Goal: Information Seeking & Learning: Learn about a topic

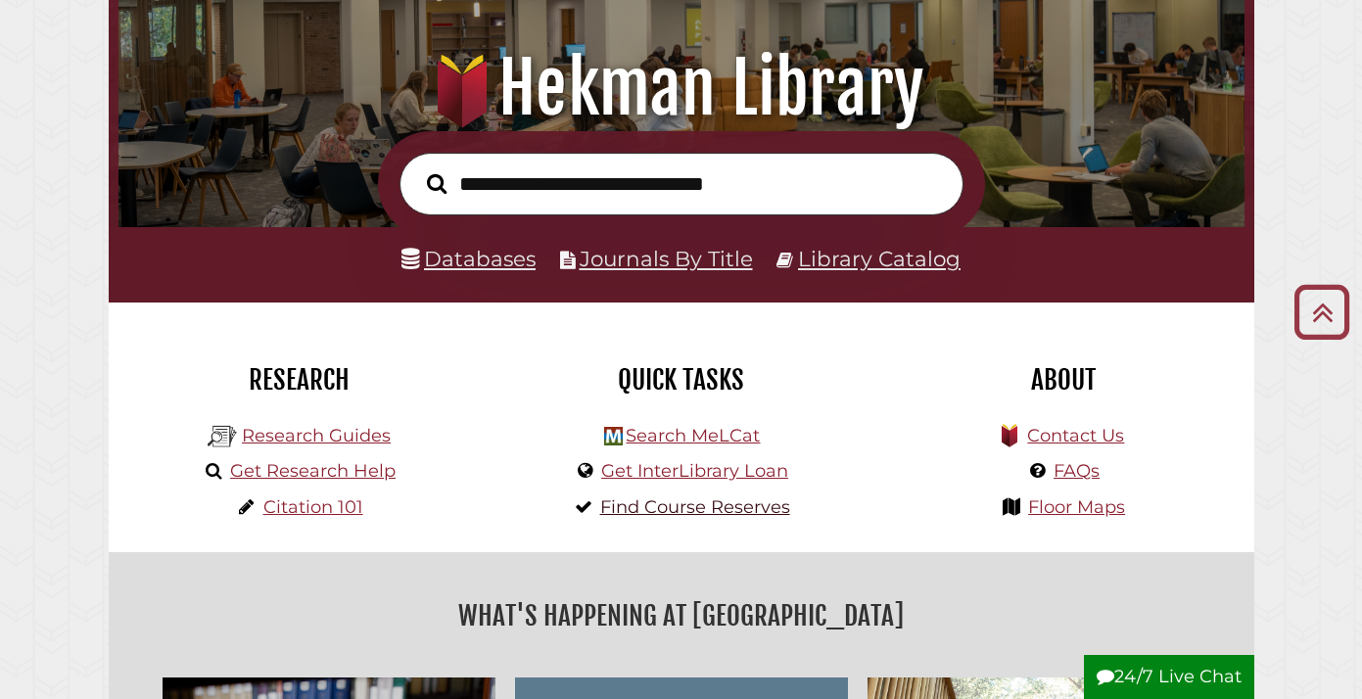
scroll to position [184, 0]
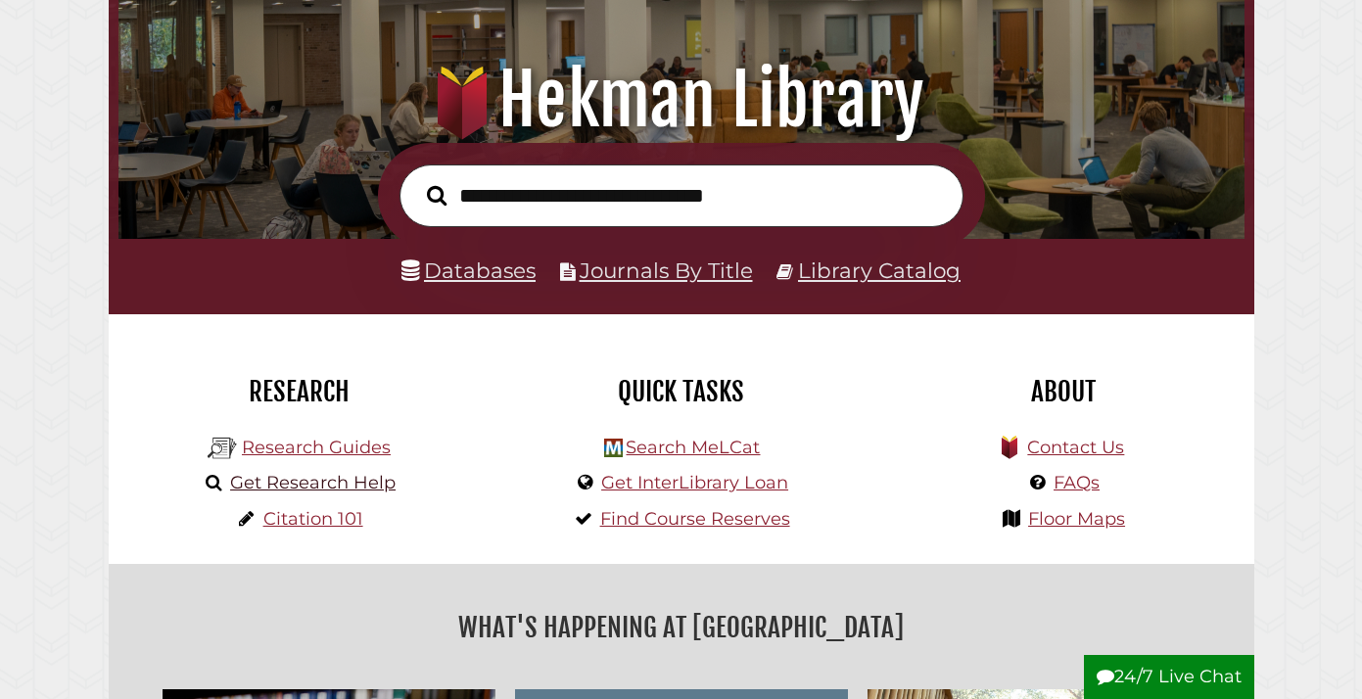
click at [390, 489] on link "Get Research Help" at bounding box center [312, 483] width 165 height 22
click at [514, 199] on input "text" at bounding box center [681, 196] width 564 height 64
type input "**********"
click at [436, 194] on button "Search" at bounding box center [437, 195] width 40 height 31
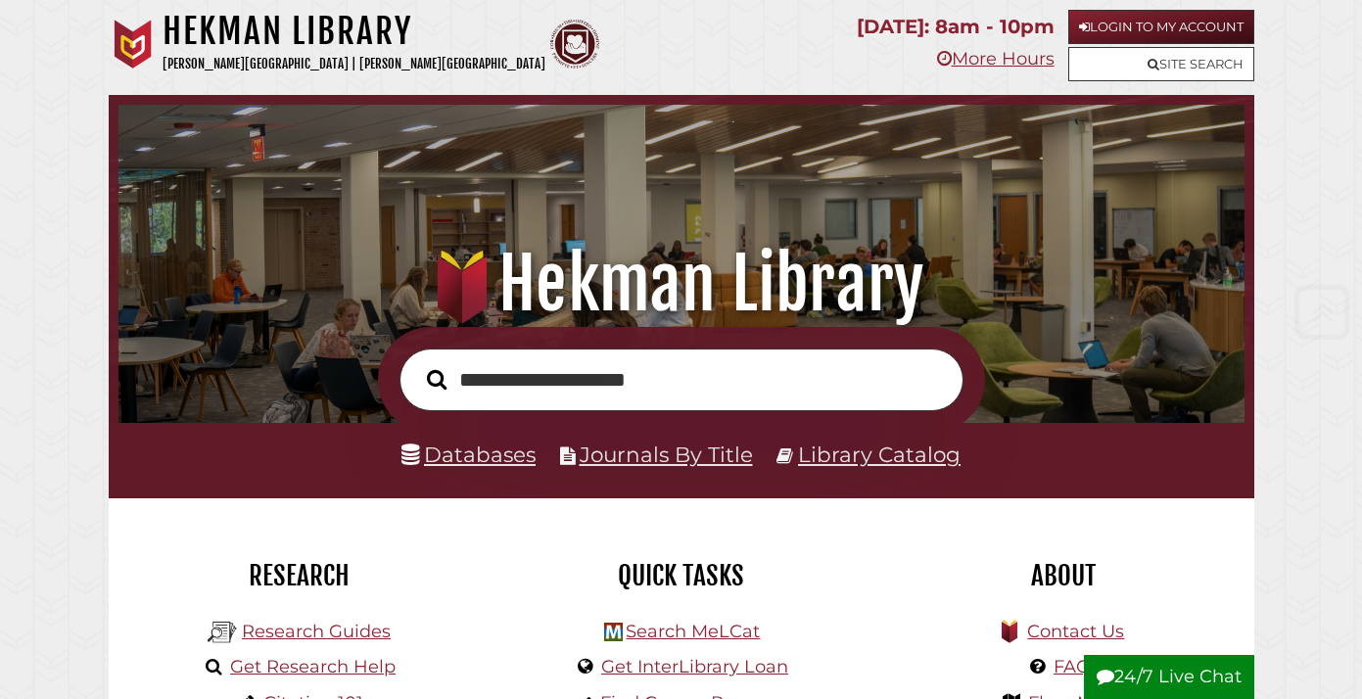
scroll to position [0, 0]
click at [1218, 31] on link "Login to My Account" at bounding box center [1161, 27] width 186 height 34
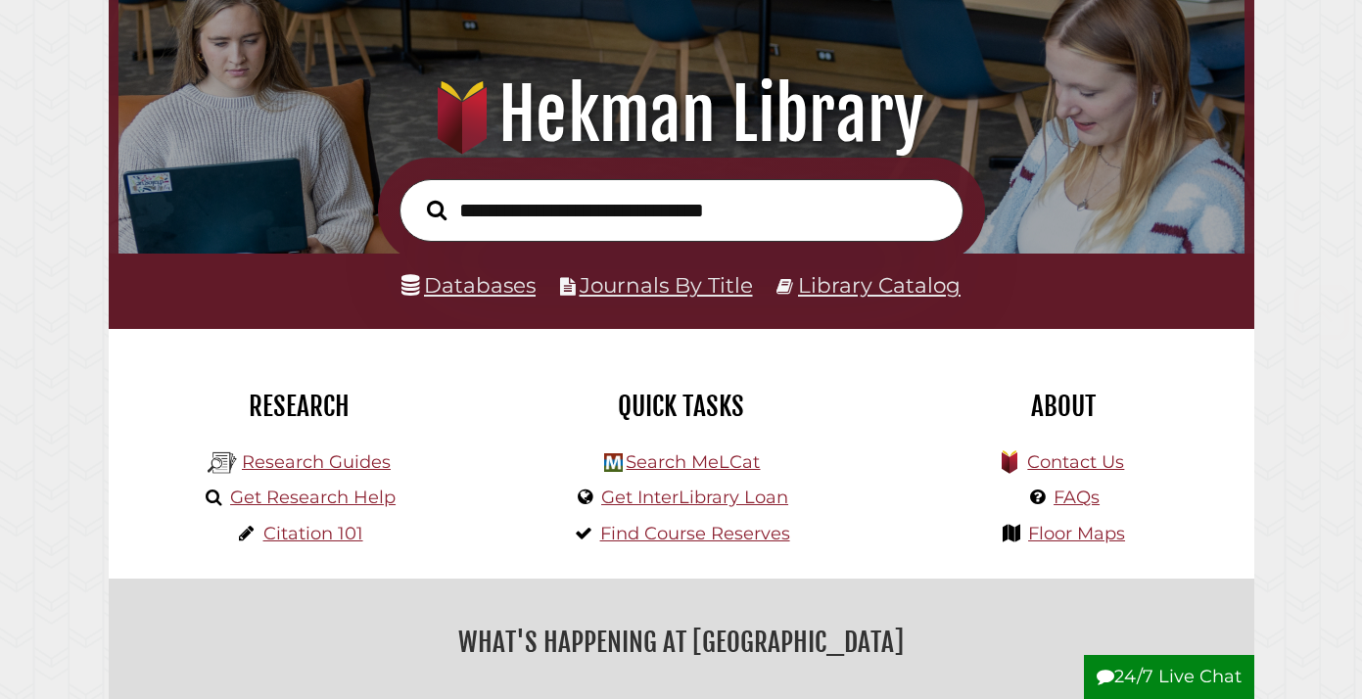
scroll to position [301, 0]
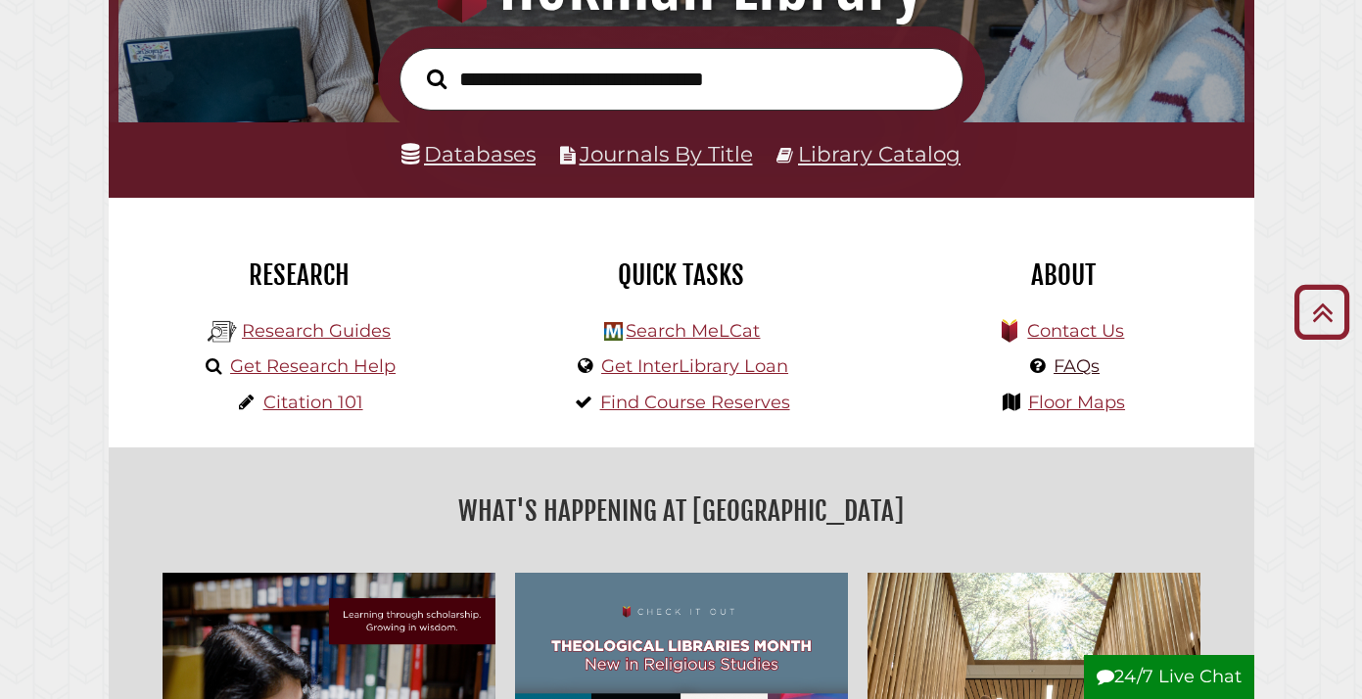
click at [1082, 363] on link "FAQs" at bounding box center [1076, 366] width 46 height 22
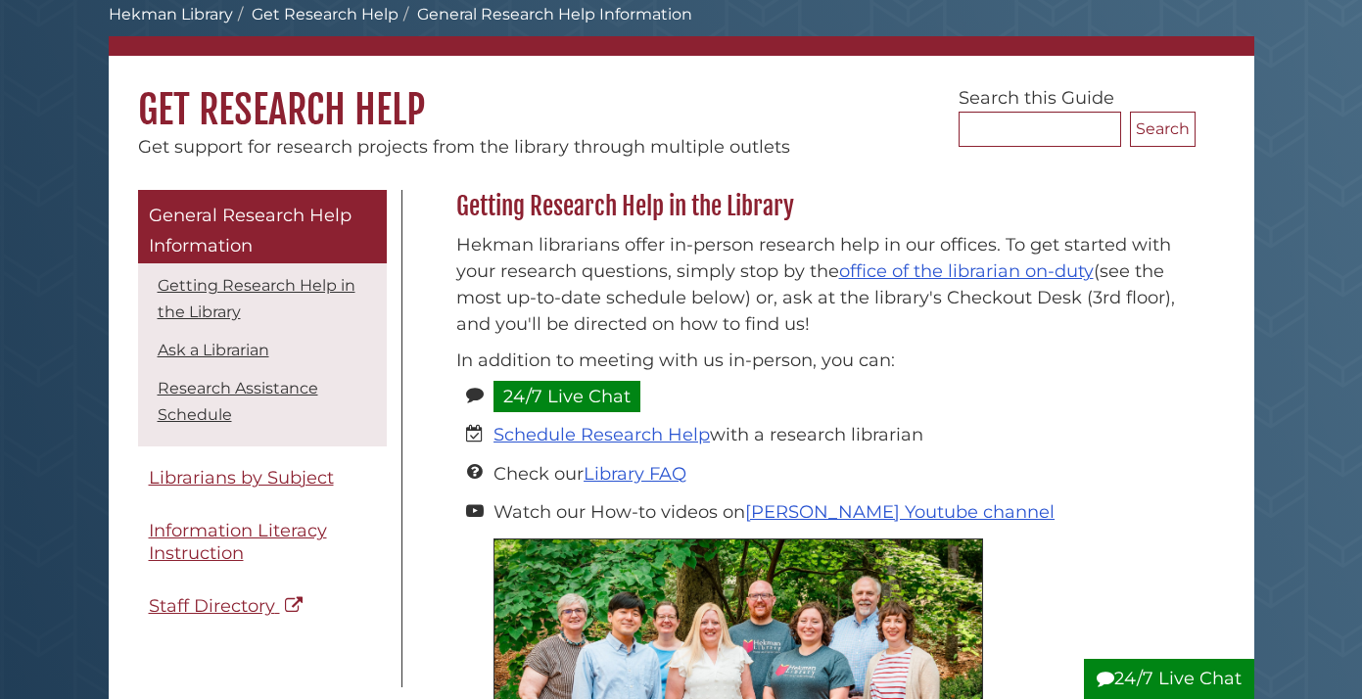
scroll to position [109, 0]
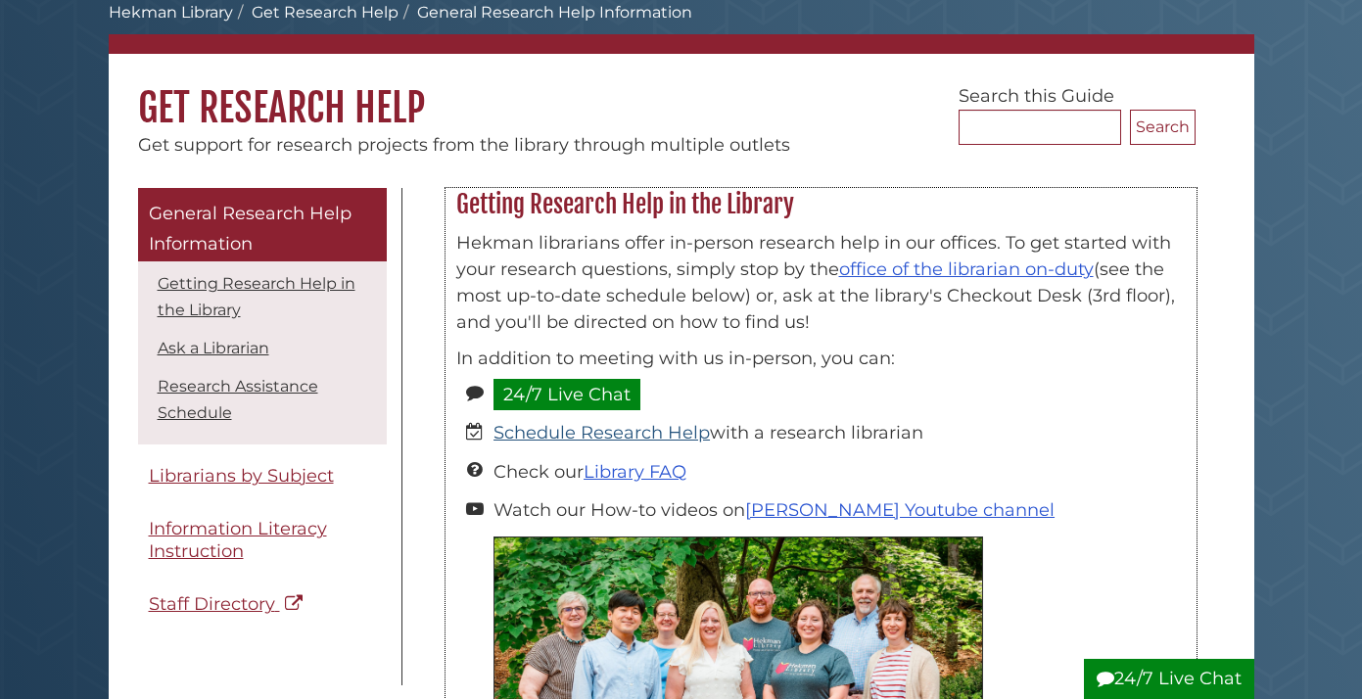
click at [663, 430] on link "Schedule Research Help" at bounding box center [601, 433] width 216 height 22
